Goal: Check status: Check status

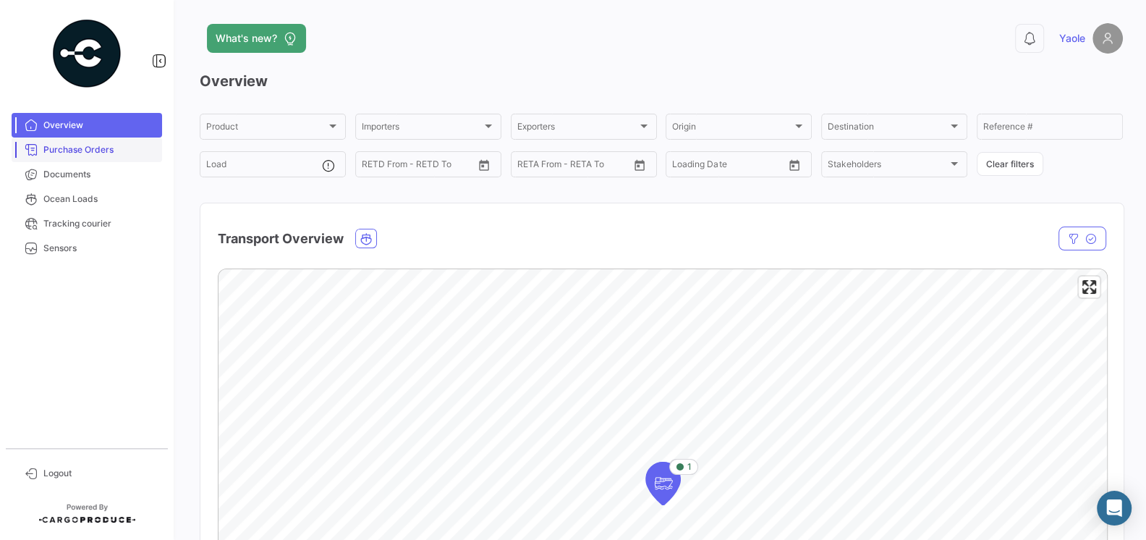
click at [74, 150] on span "Purchase Orders" at bounding box center [99, 149] width 113 height 13
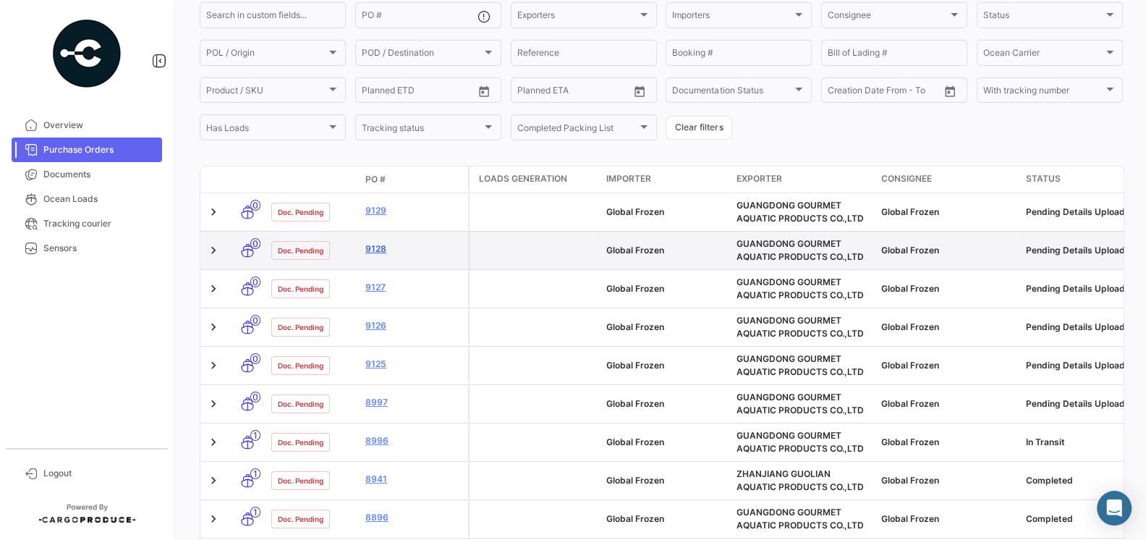
scroll to position [128, 0]
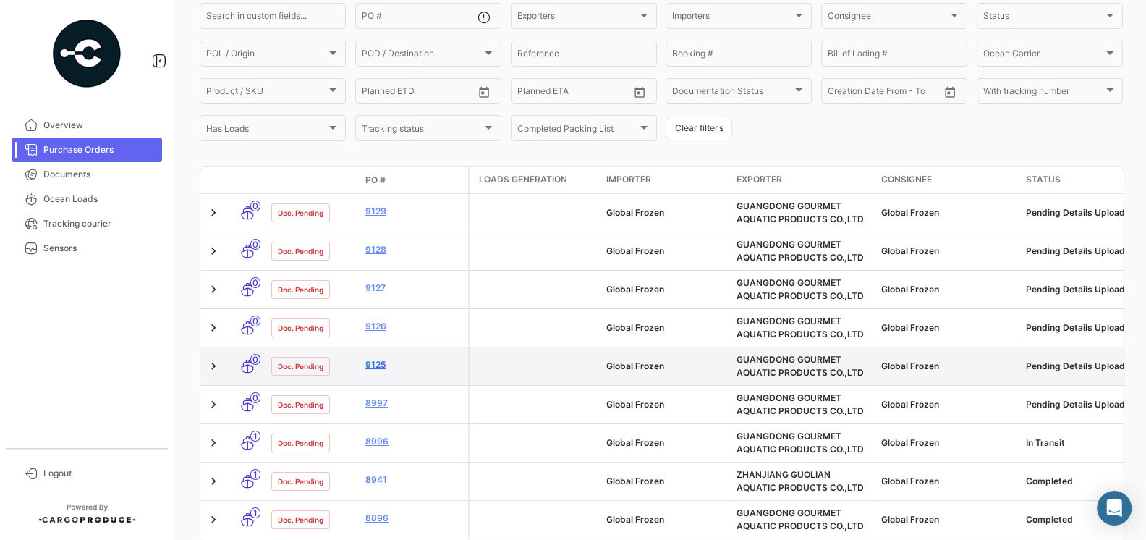
click at [380, 365] on link "9125" at bounding box center [413, 364] width 97 height 13
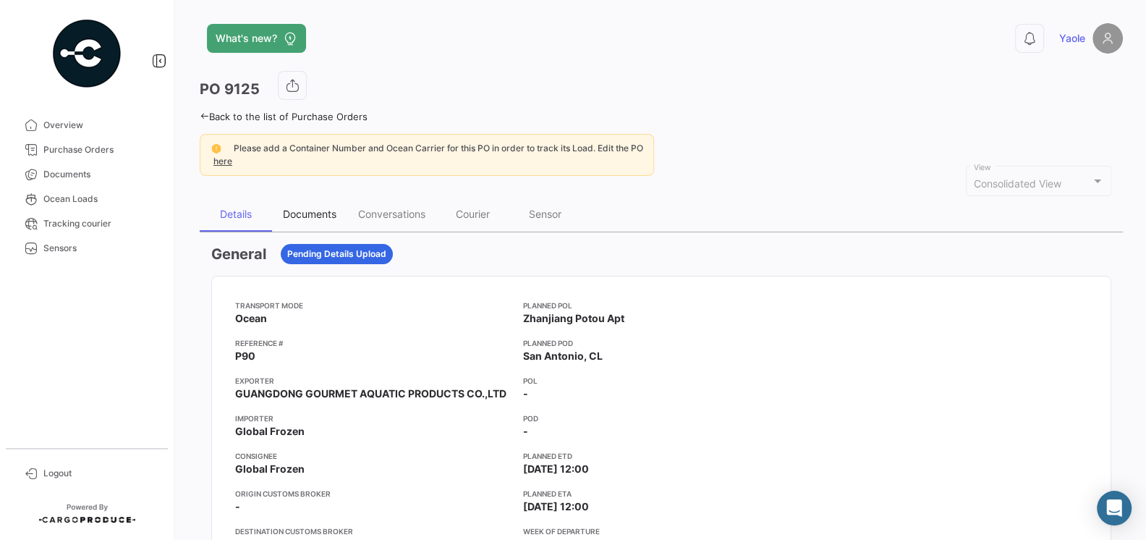
click at [302, 208] on div "Documents" at bounding box center [310, 214] width 54 height 12
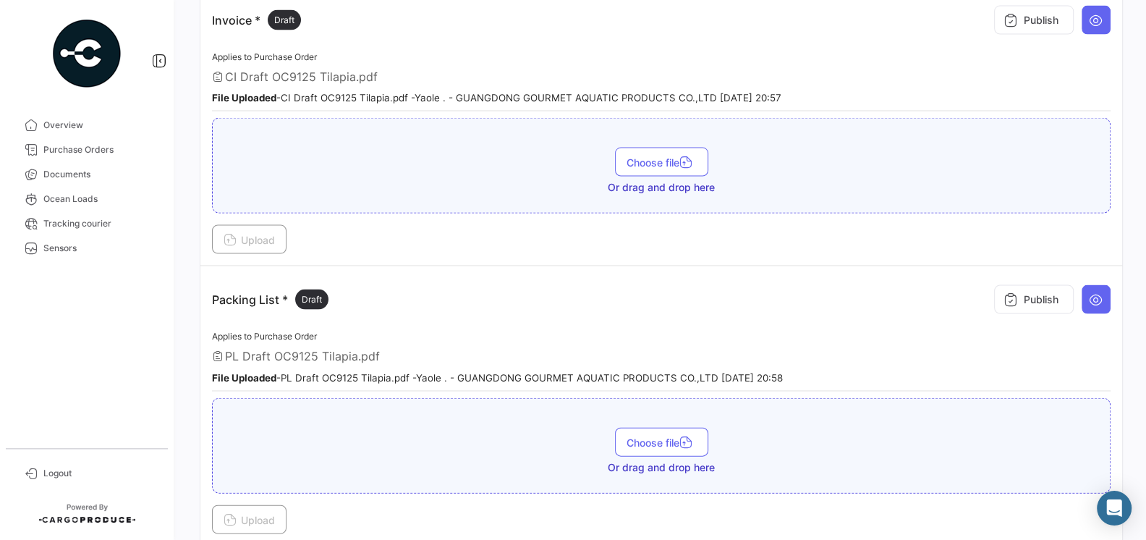
scroll to position [2528, 0]
